Goal: Find contact information: Find contact information

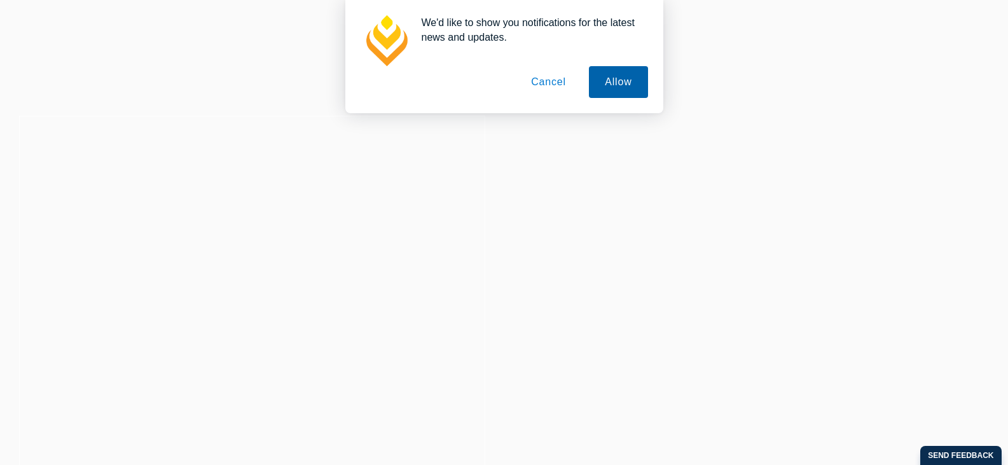
click at [620, 84] on button "Allow" at bounding box center [618, 82] width 58 height 32
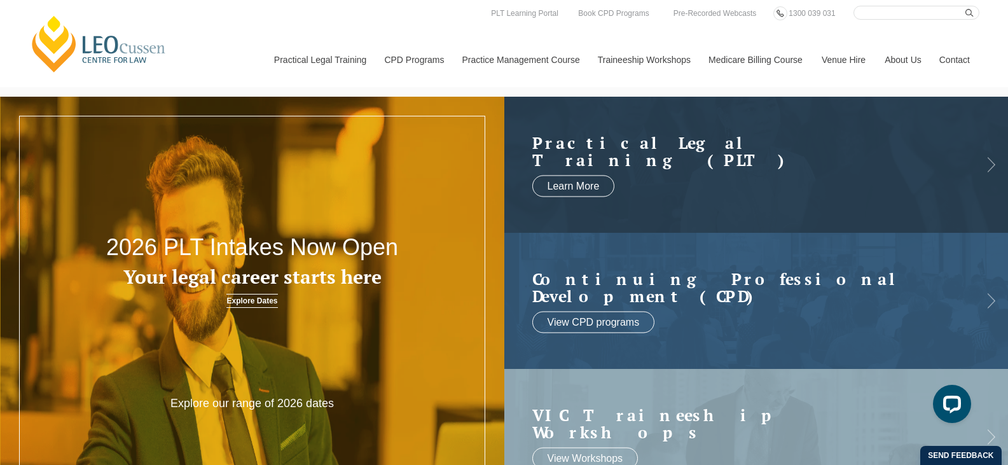
click at [944, 60] on link "Contact" at bounding box center [955, 59] width 50 height 55
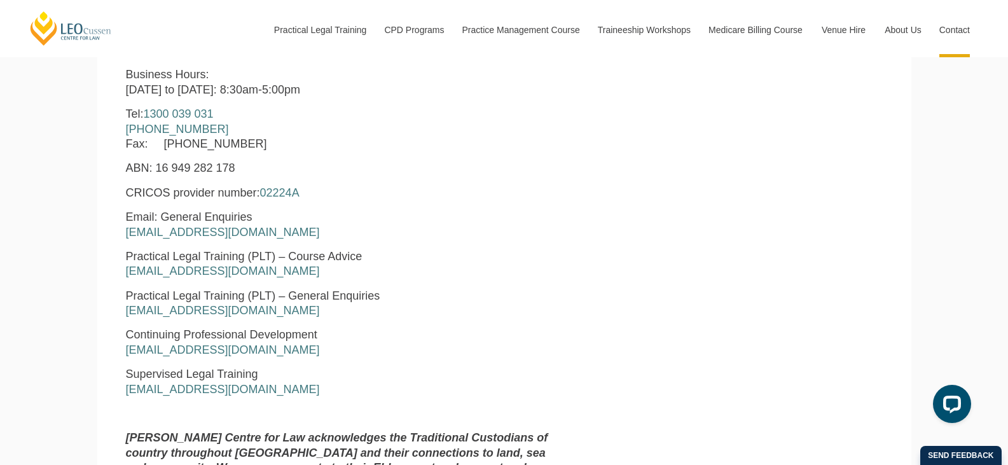
scroll to position [636, 0]
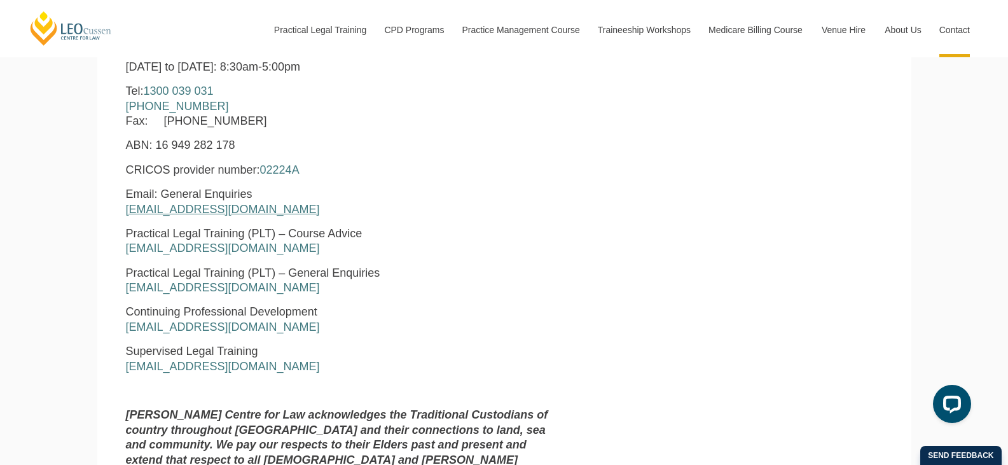
click at [239, 214] on link "[EMAIL_ADDRESS][DOMAIN_NAME]" at bounding box center [223, 209] width 194 height 13
